Goal: Task Accomplishment & Management: Use online tool/utility

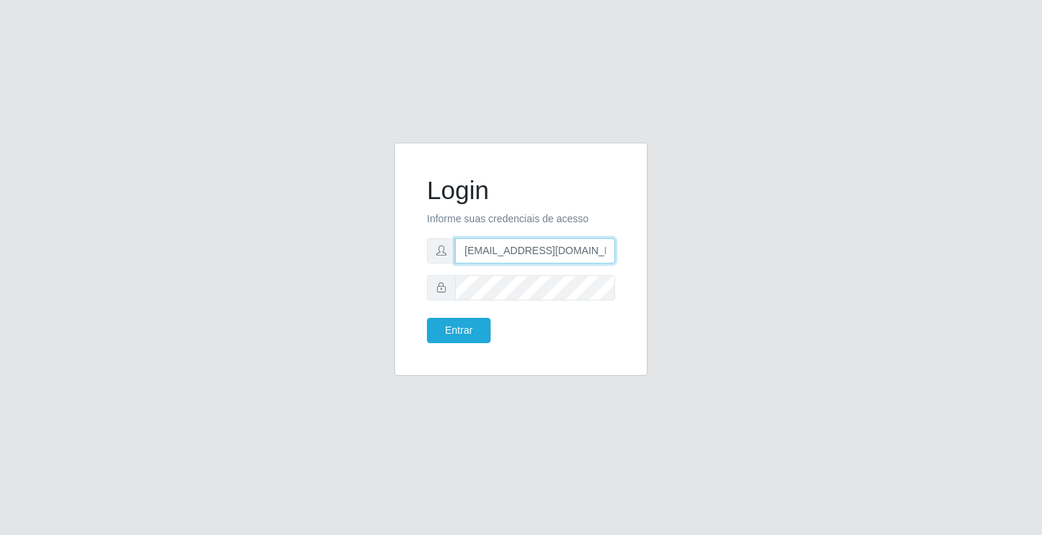
click at [510, 255] on input "[EMAIL_ADDRESS][DOMAIN_NAME]" at bounding box center [535, 250] width 160 height 25
click at [614, 255] on input "[EMAIL_ADDRESS][DOMAIN_NAME]" at bounding box center [535, 250] width 160 height 25
type input "a"
type input "[EMAIL_ADDRESS][DOMAIN_NAME]"
click at [427, 318] on button "Entrar" at bounding box center [459, 330] width 64 height 25
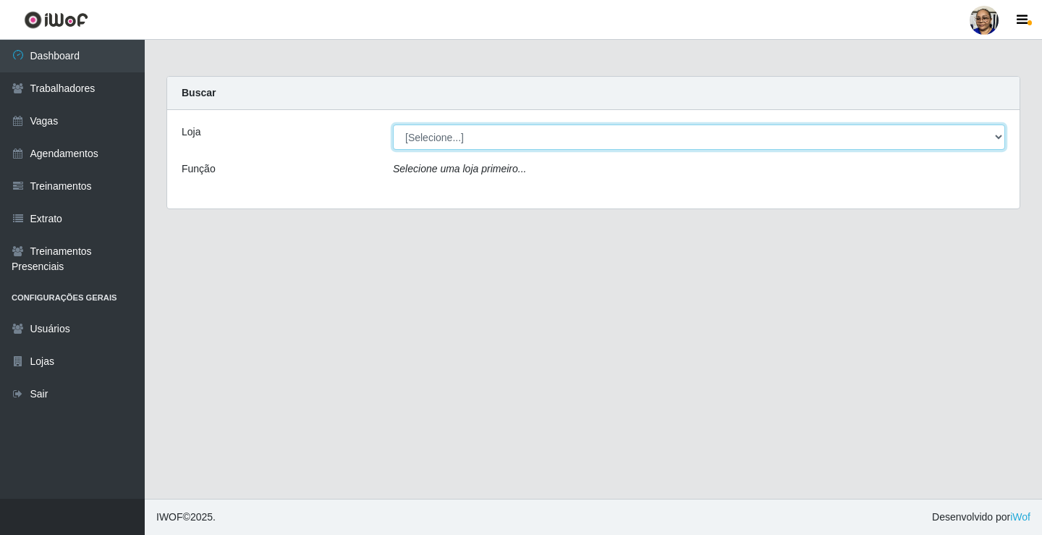
click at [997, 137] on select "[Selecione...] Mercadinho [GEOGRAPHIC_DATA]" at bounding box center [699, 136] width 612 height 25
select select "345"
click at [393, 124] on select "[Selecione...] Mercadinho [GEOGRAPHIC_DATA]" at bounding box center [699, 136] width 612 height 25
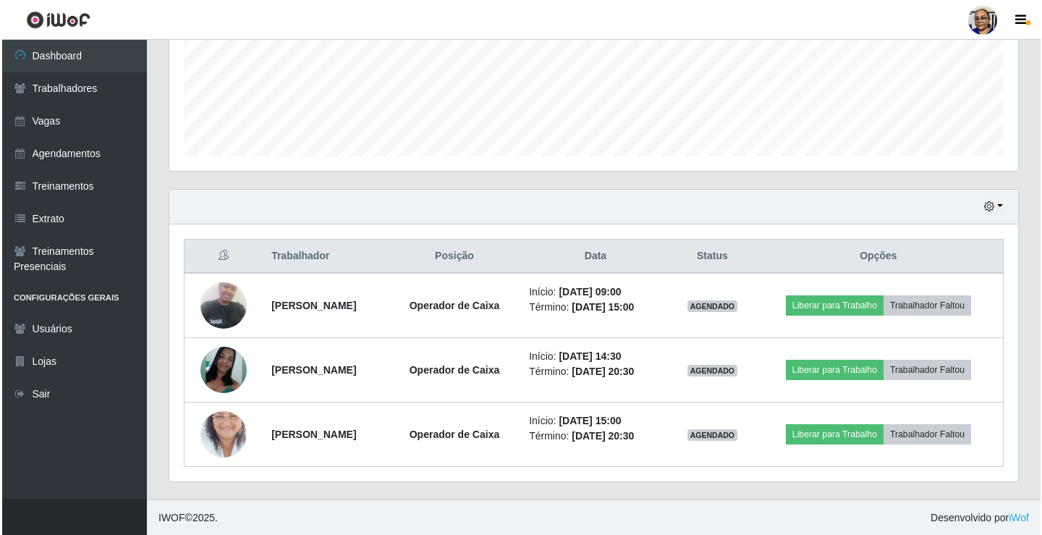
scroll to position [362, 0]
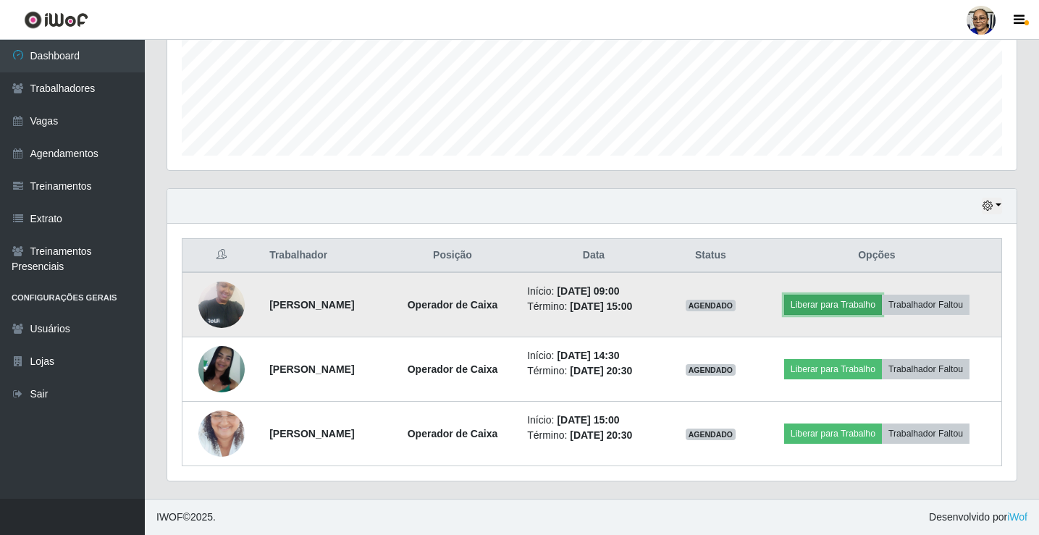
click at [847, 309] on button "Liberar para Trabalho" at bounding box center [833, 305] width 98 height 20
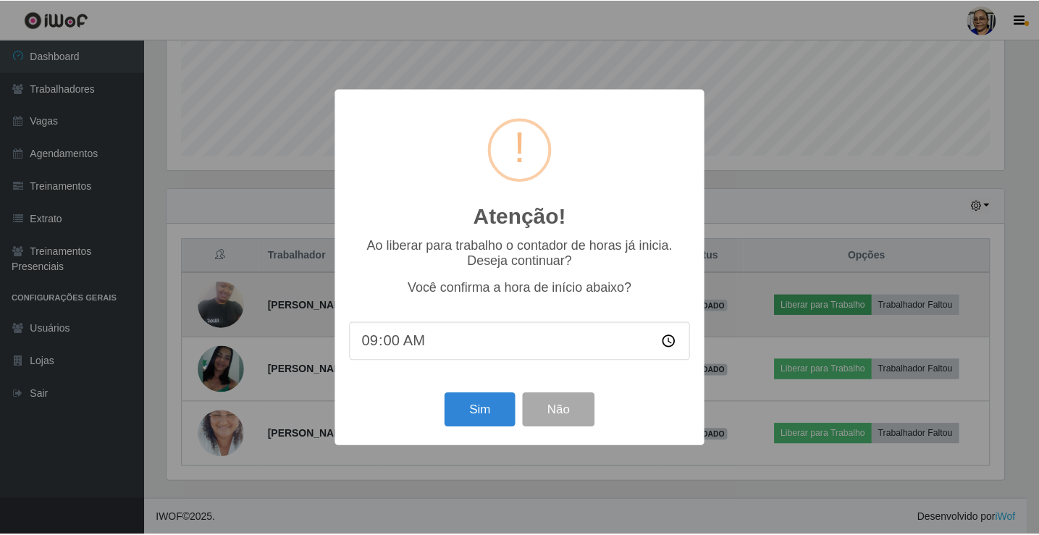
scroll to position [300, 840]
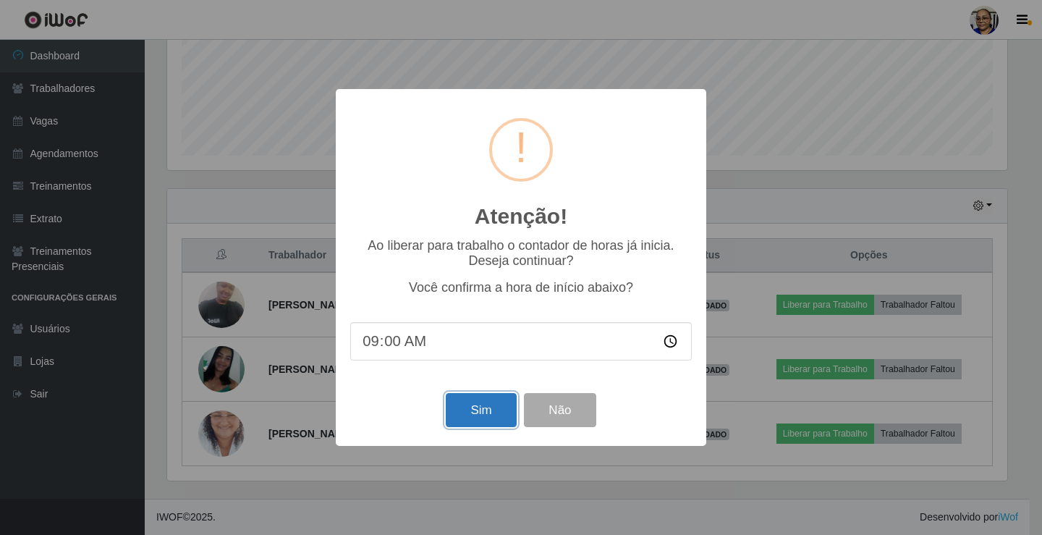
click at [482, 418] on button "Sim" at bounding box center [481, 410] width 70 height 34
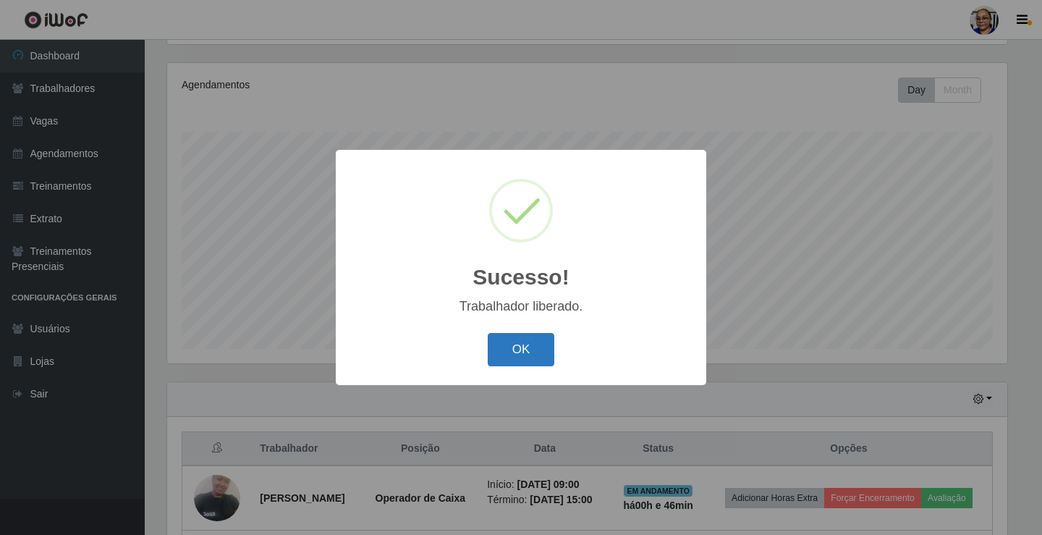
click at [513, 347] on button "OK" at bounding box center [521, 350] width 67 height 34
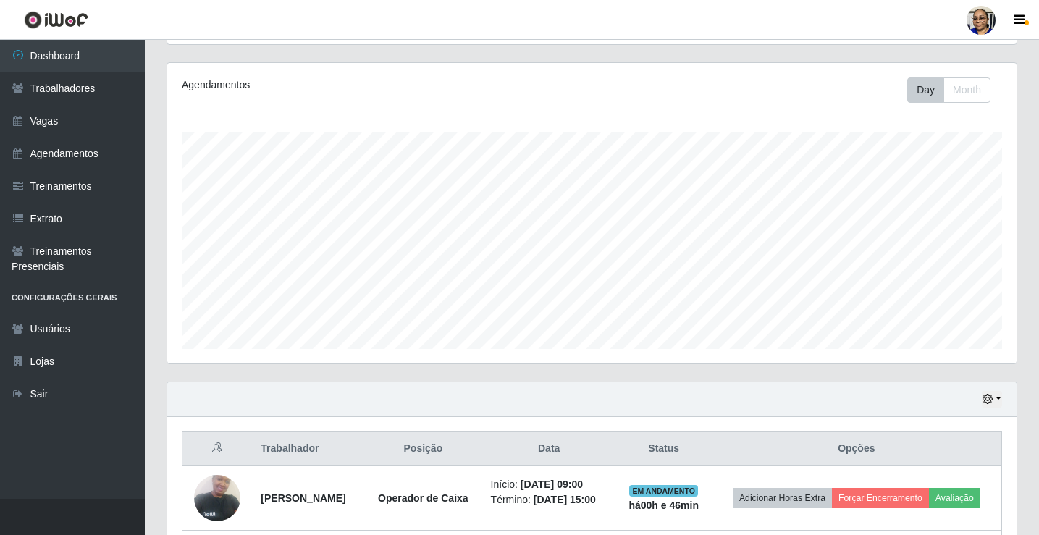
scroll to position [394, 0]
